Goal: Task Accomplishment & Management: Manage account settings

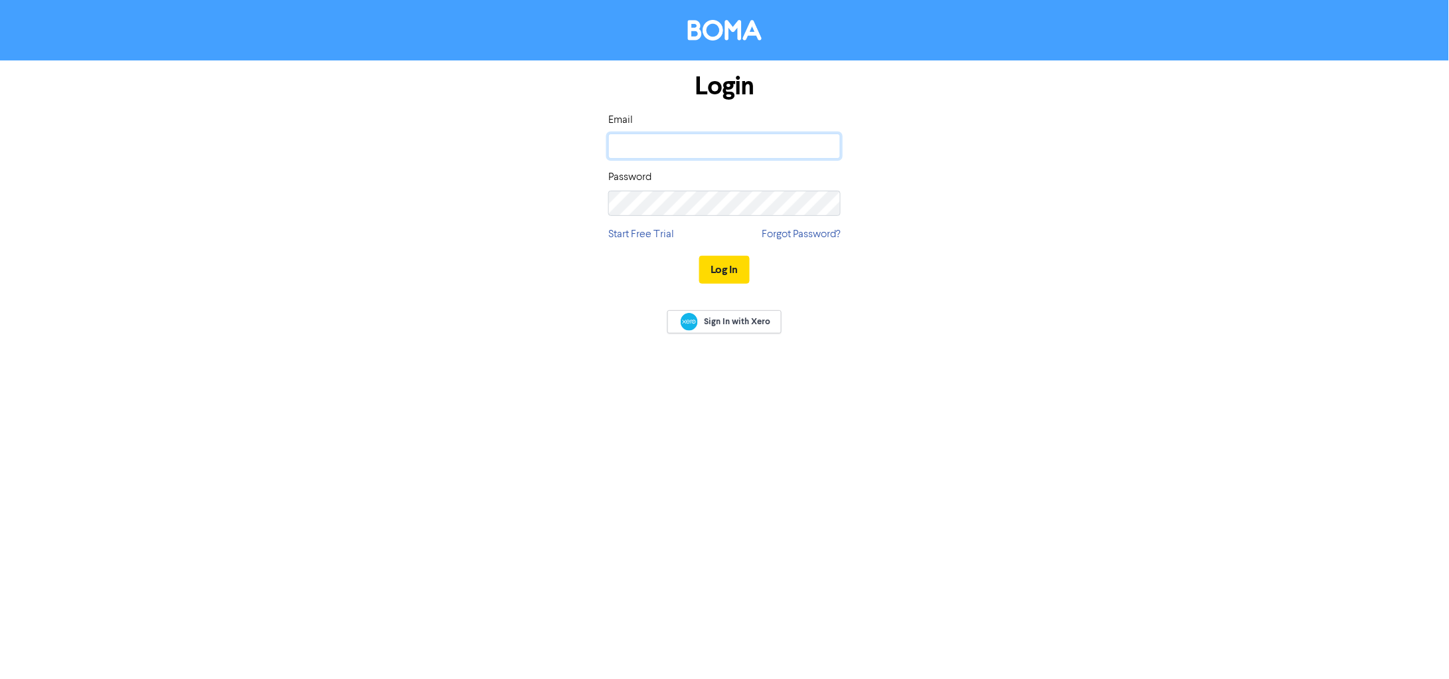
type input "[EMAIL_ADDRESS][DOMAIN_NAME]"
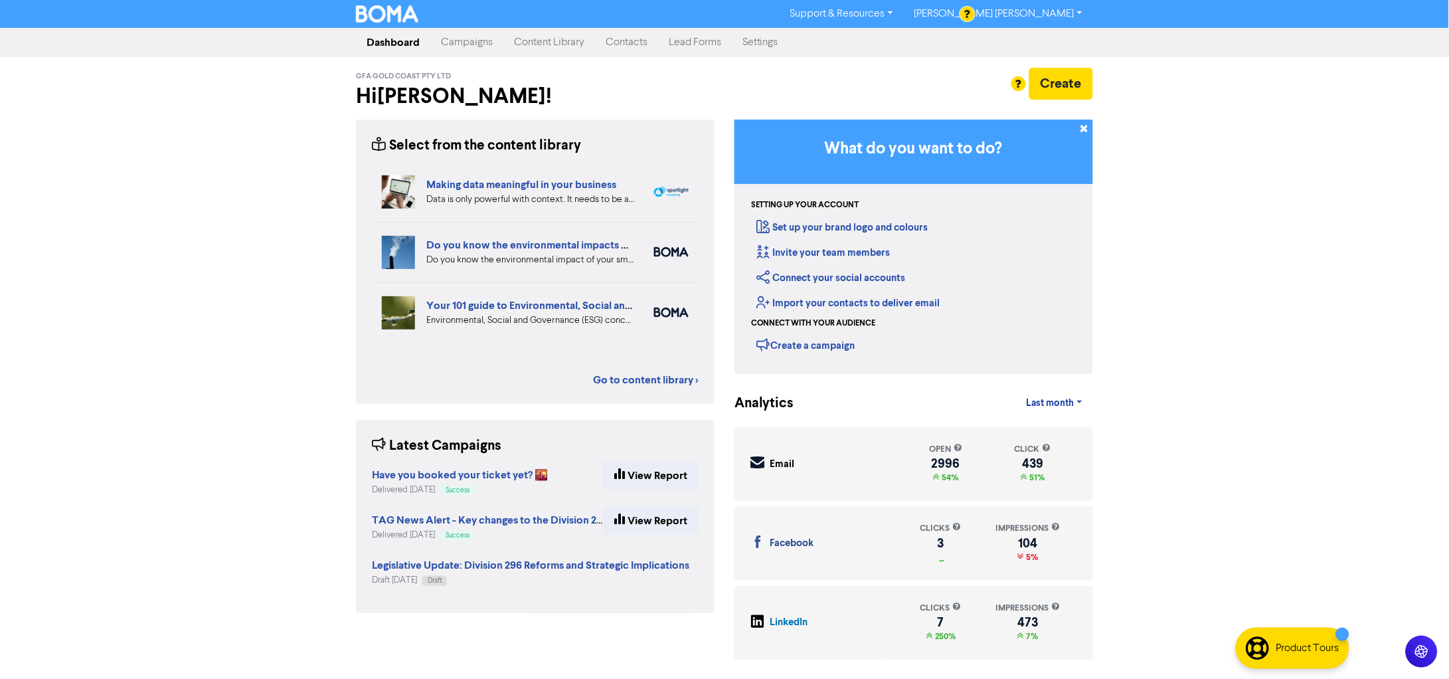
click at [467, 47] on link "Campaigns" at bounding box center [466, 42] width 73 height 27
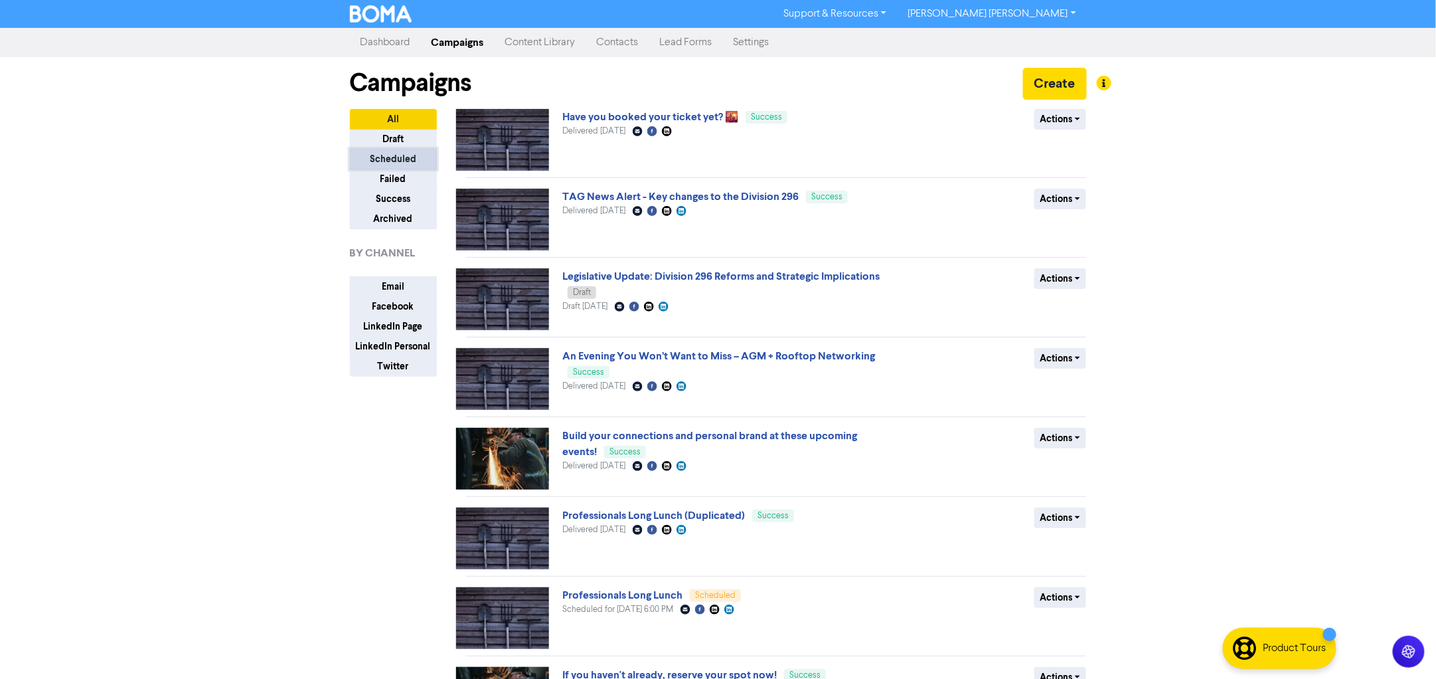
click at [416, 160] on button "Scheduled" at bounding box center [393, 159] width 87 height 21
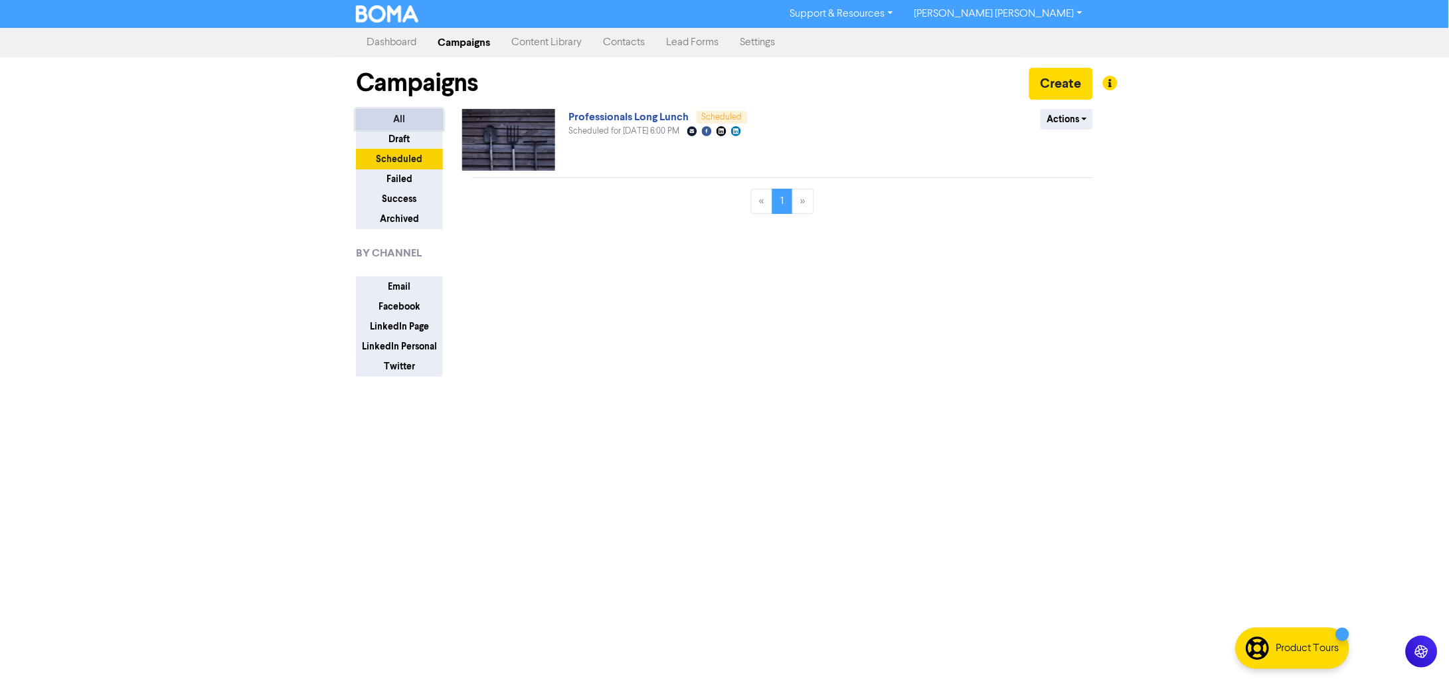
click at [414, 114] on button "All" at bounding box center [399, 119] width 87 height 21
